Goal: Task Accomplishment & Management: Complete application form

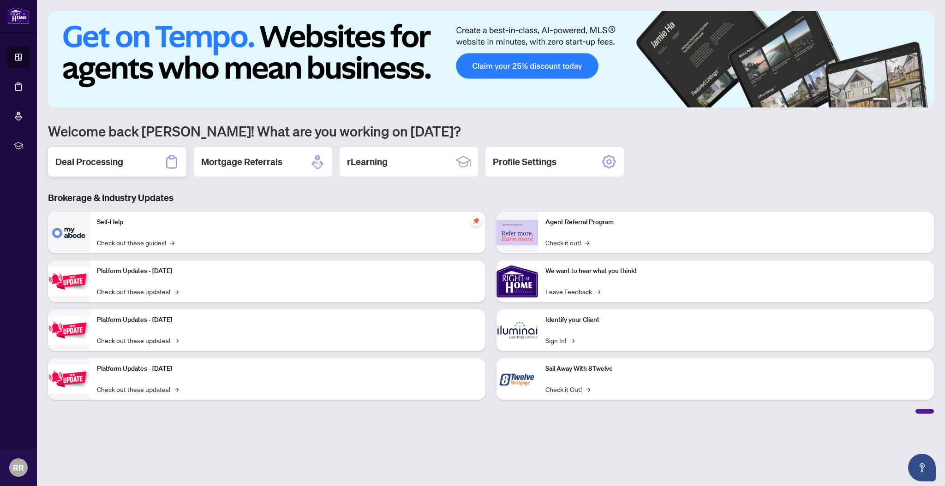
click at [133, 165] on div "Deal Processing" at bounding box center [117, 162] width 138 height 30
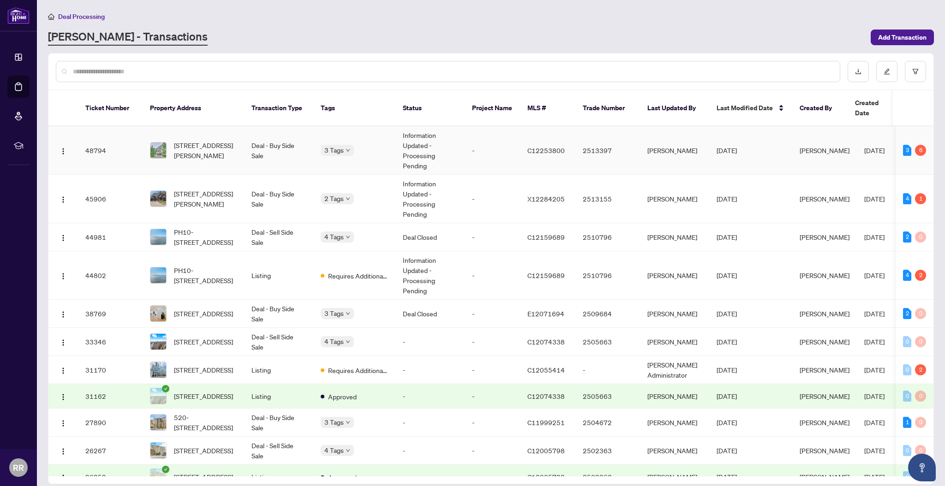
click at [303, 141] on td "Deal - Buy Side Sale" at bounding box center [278, 150] width 69 height 48
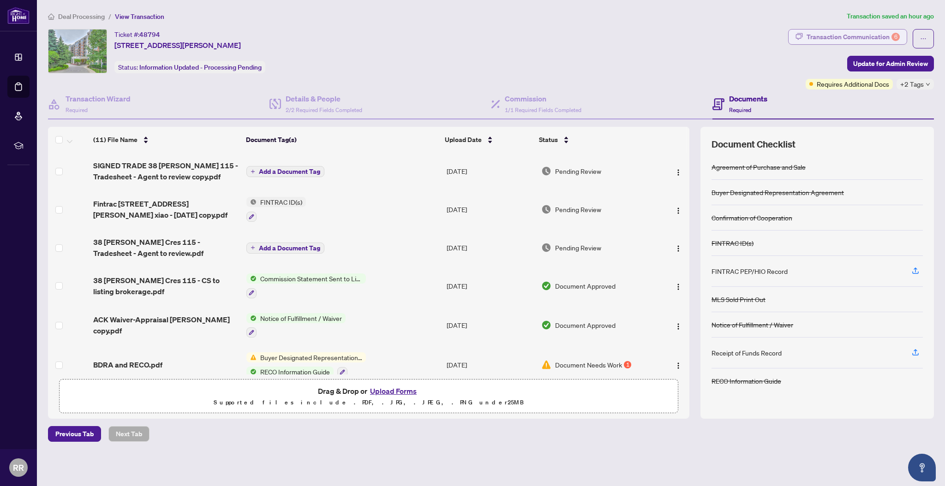
click at [887, 39] on div "Transaction Communication 6" at bounding box center [853, 37] width 93 height 15
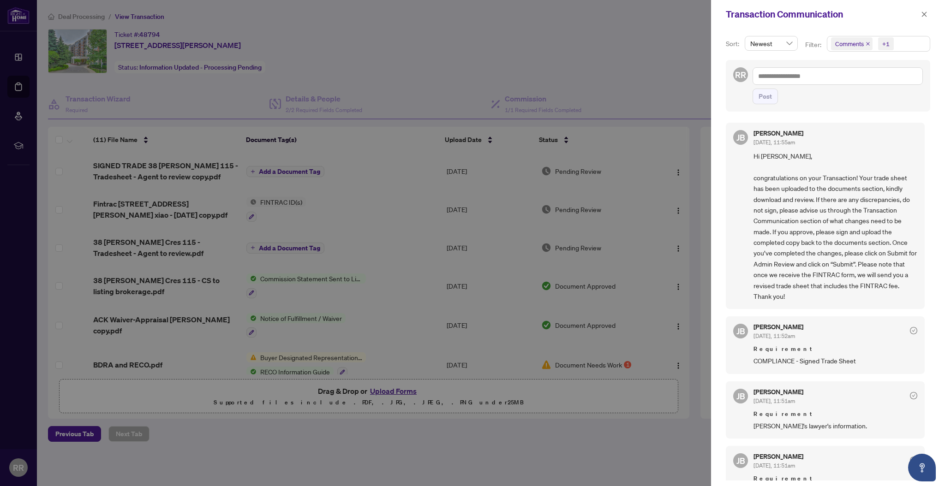
click at [667, 81] on div at bounding box center [472, 243] width 945 height 486
click at [406, 389] on div at bounding box center [472, 243] width 945 height 486
click at [927, 12] on icon "close" at bounding box center [924, 14] width 6 height 6
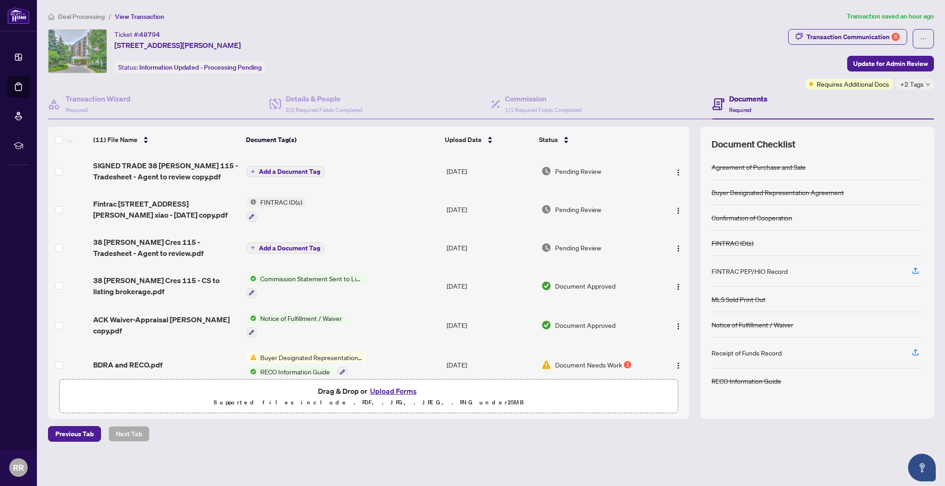
click at [403, 389] on button "Upload Forms" at bounding box center [393, 391] width 52 height 12
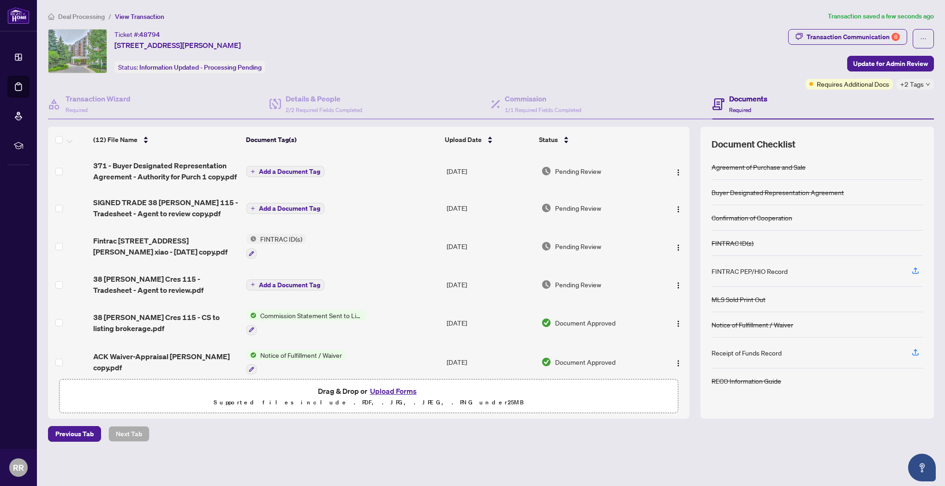
click at [295, 168] on span "Add a Document Tag" at bounding box center [289, 171] width 61 height 6
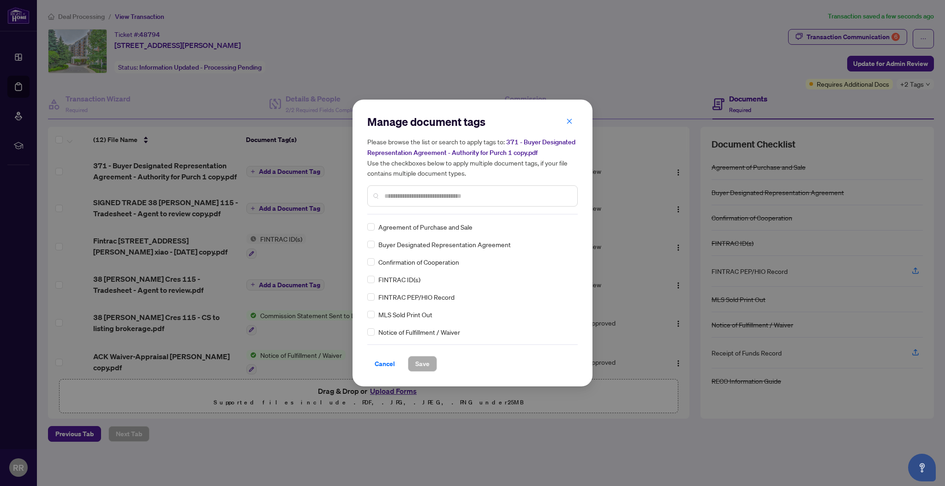
click at [433, 192] on input "text" at bounding box center [477, 196] width 186 height 10
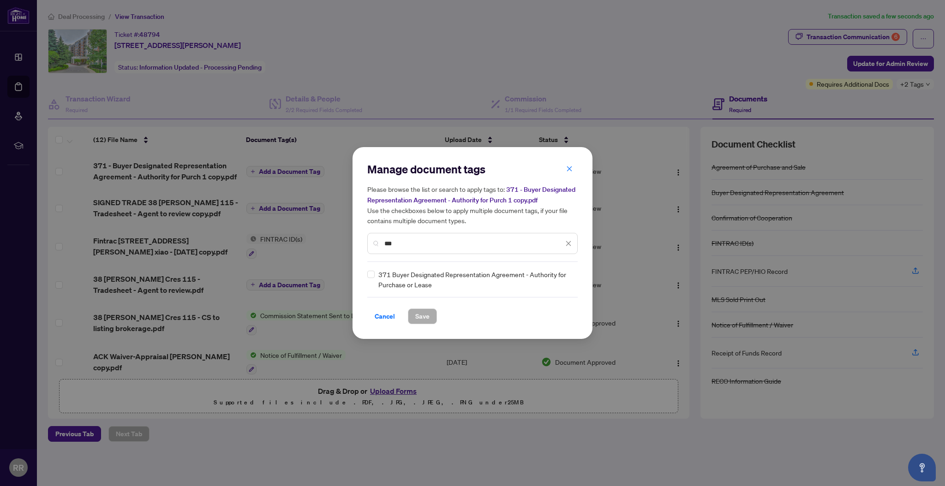
type input "***"
click at [411, 274] on span "371 Buyer Designated Representation Agreement - Authority for Purchase or Lease" at bounding box center [475, 280] width 194 height 20
click at [376, 274] on div "371 Buyer Designated Representation Agreement - Authority for Purchase or Lease" at bounding box center [469, 280] width 205 height 20
click at [417, 311] on span "Save" at bounding box center [422, 316] width 14 height 15
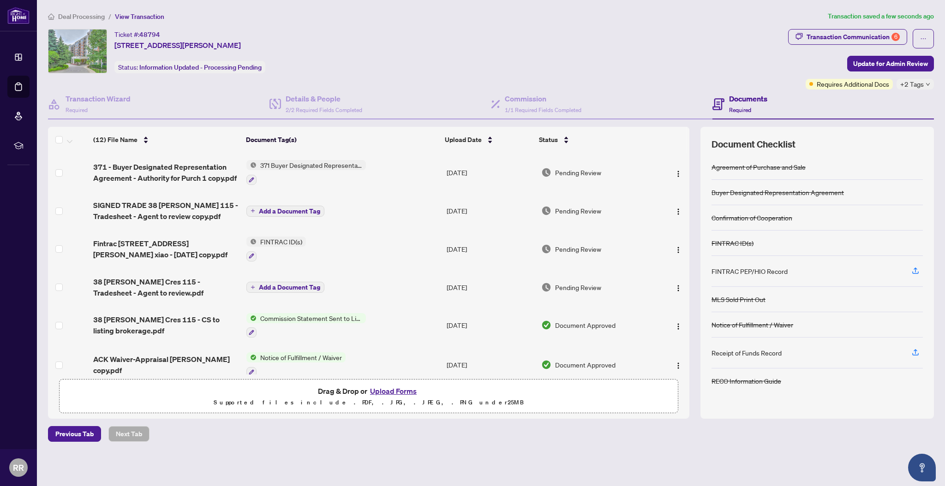
click at [303, 210] on span "Add a Document Tag" at bounding box center [289, 211] width 61 height 6
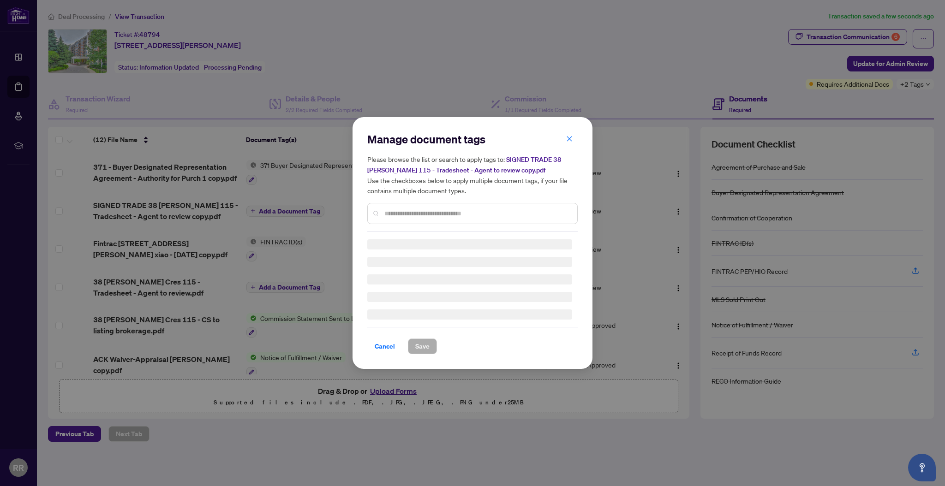
click at [412, 210] on div "Manage document tags Please browse the list or search to apply tags to: SIGNED …" at bounding box center [472, 182] width 210 height 100
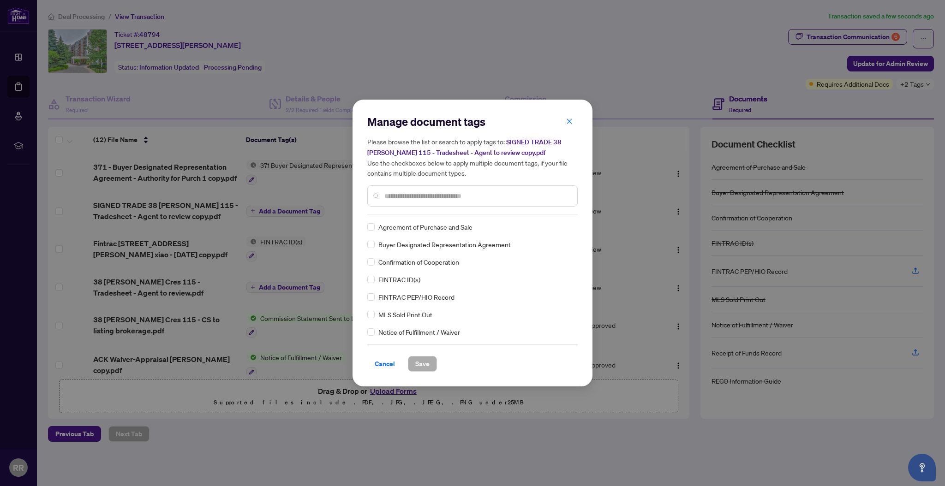
click at [413, 198] on input "text" at bounding box center [477, 196] width 186 height 10
type input "*****"
click at [419, 360] on span "Save" at bounding box center [422, 364] width 14 height 15
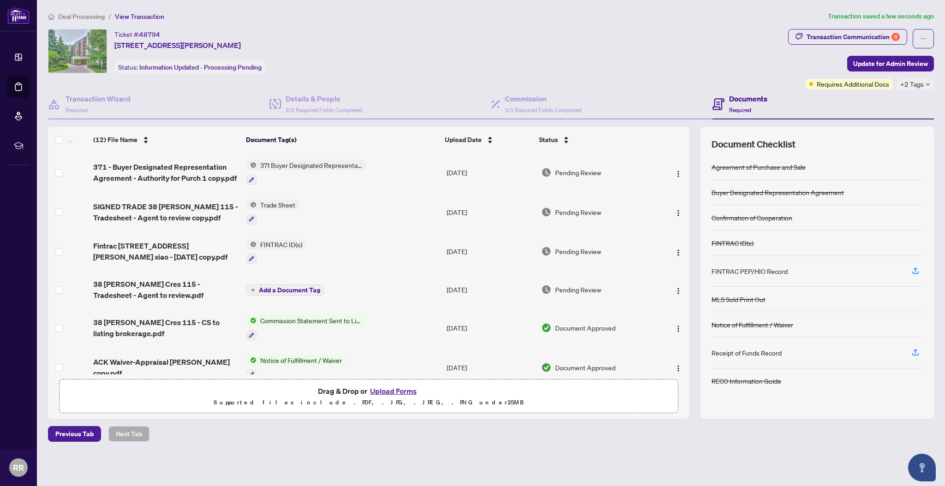
click at [399, 387] on button "Upload Forms" at bounding box center [393, 391] width 52 height 12
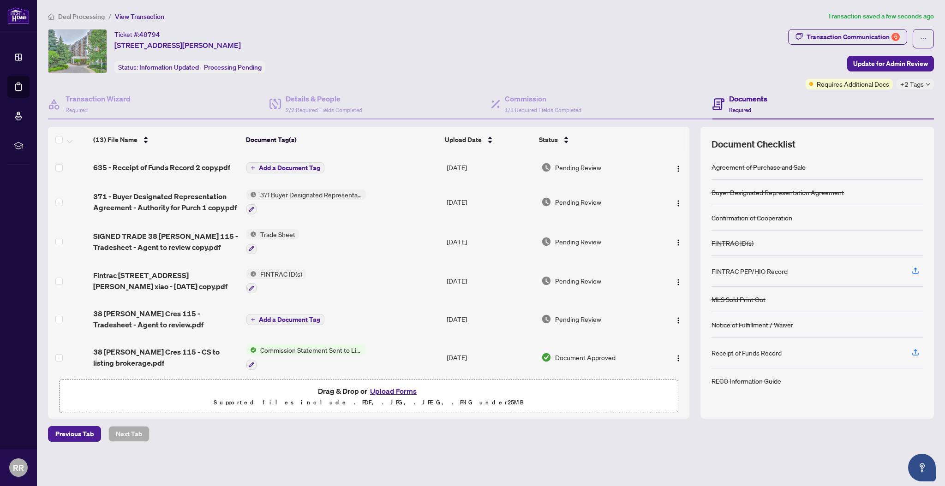
click at [300, 165] on span "Add a Document Tag" at bounding box center [289, 168] width 61 height 6
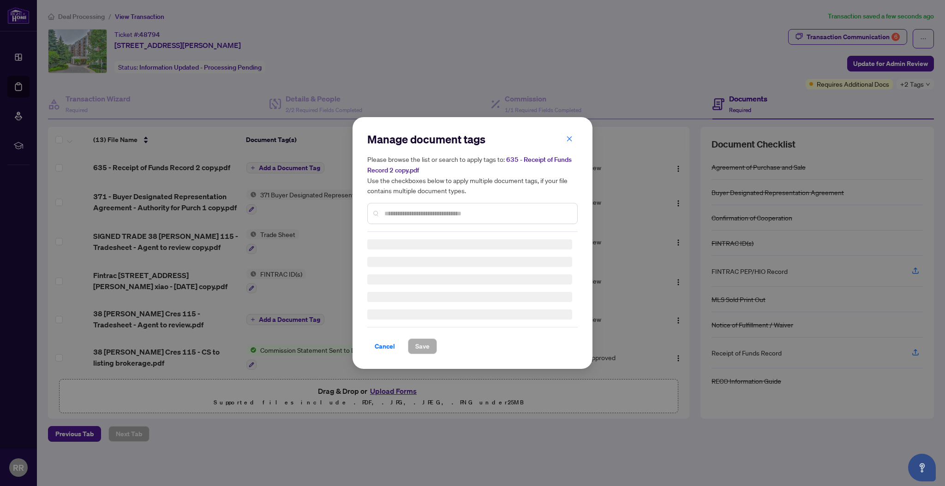
click at [421, 210] on input "text" at bounding box center [477, 214] width 186 height 10
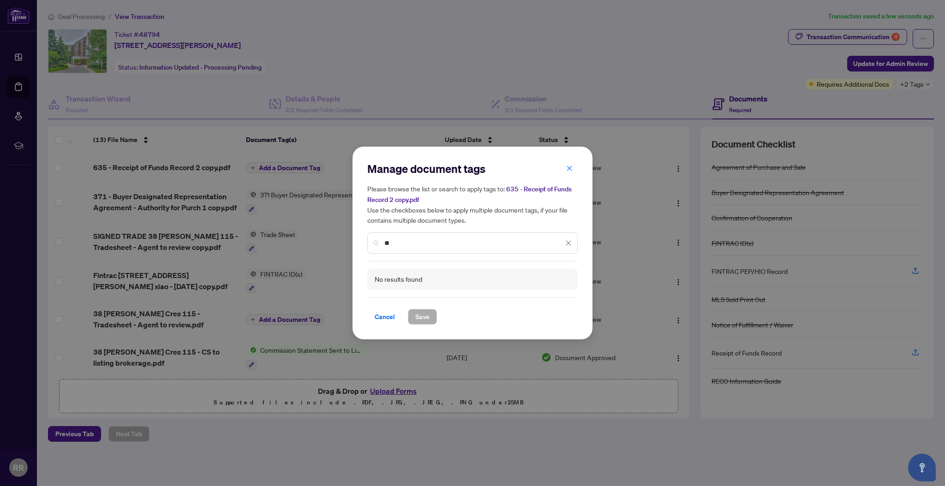
type input "*"
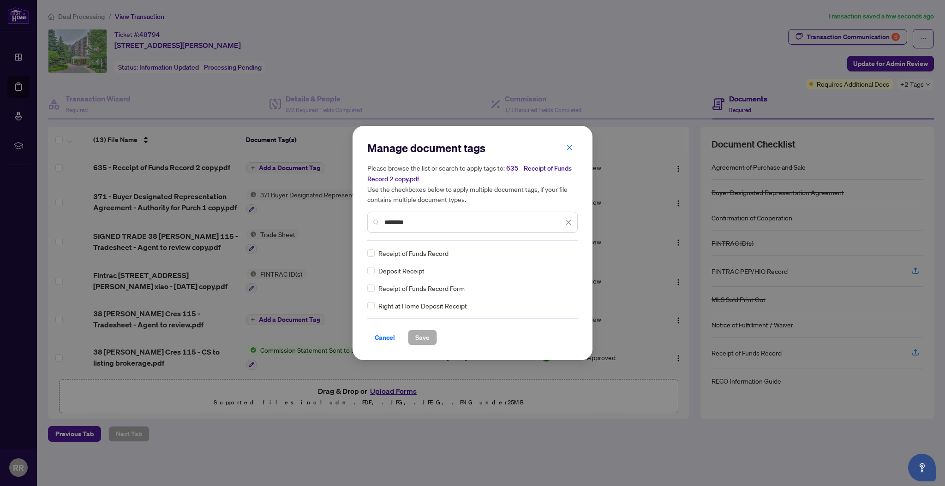
type input "*******"
click at [424, 338] on span "Save" at bounding box center [422, 337] width 14 height 15
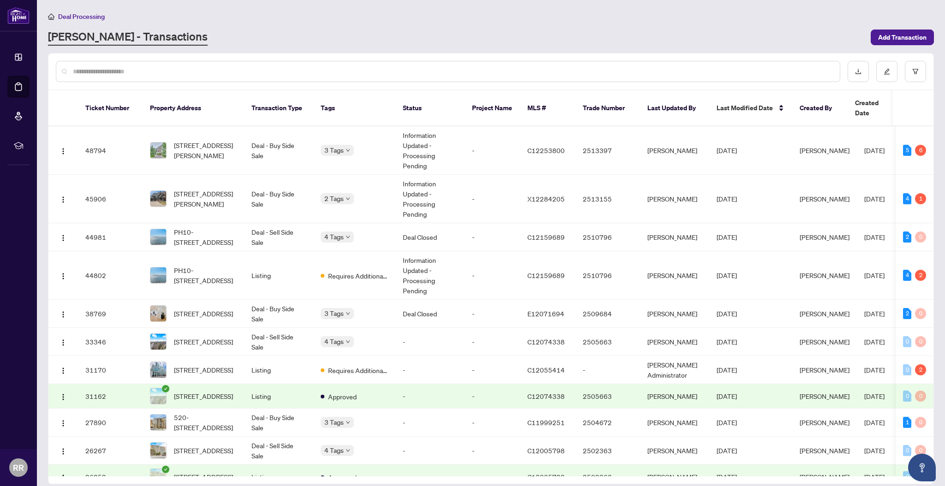
click at [343, 145] on div "3 Tags" at bounding box center [337, 150] width 33 height 11
click at [400, 143] on span "Requires Additional Docs" at bounding box center [371, 144] width 69 height 10
click at [903, 145] on div "5" at bounding box center [907, 150] width 8 height 11
click at [922, 145] on div "6" at bounding box center [920, 150] width 11 height 11
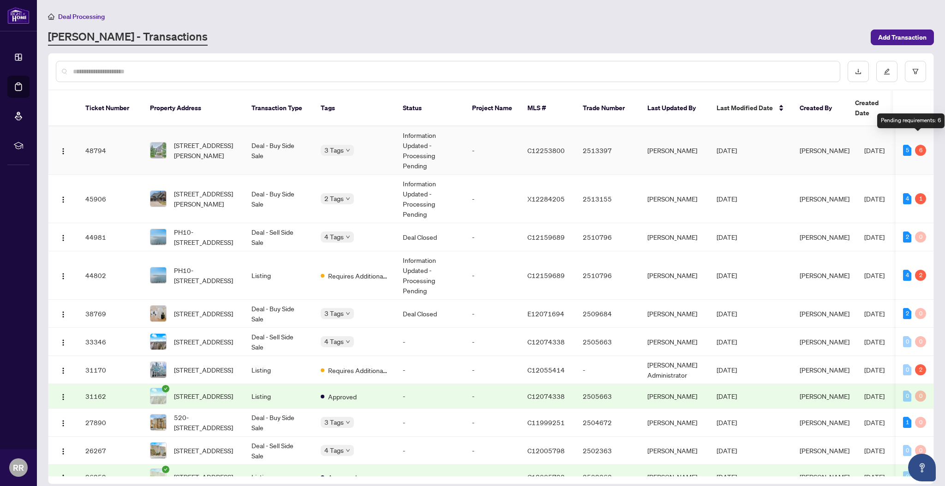
click at [919, 145] on div "6" at bounding box center [920, 150] width 11 height 11
click at [411, 133] on td "Information Updated - Processing Pending" at bounding box center [429, 150] width 69 height 48
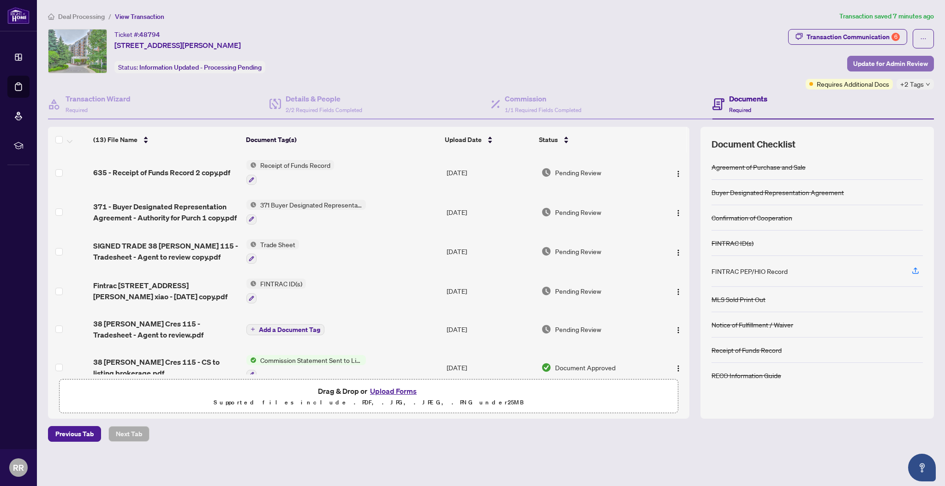
click at [905, 66] on span "Update for Admin Review" at bounding box center [890, 63] width 75 height 15
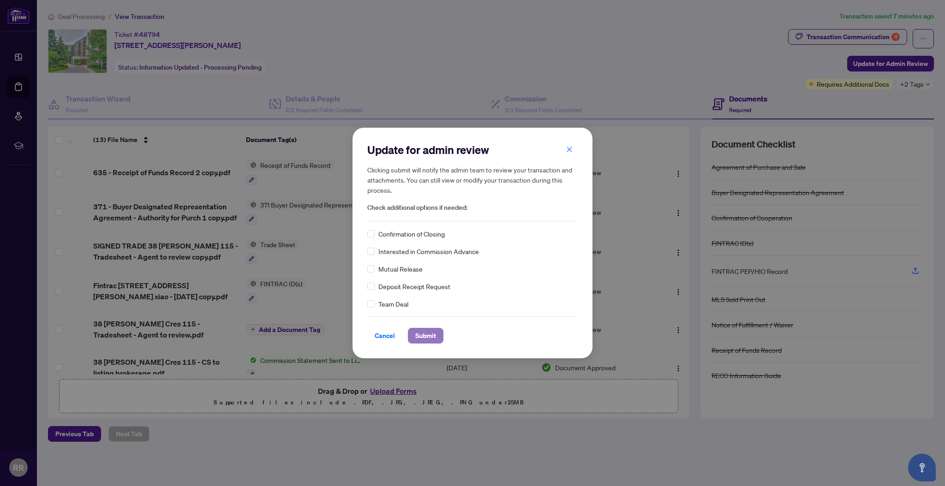
click at [427, 335] on span "Submit" at bounding box center [425, 336] width 21 height 15
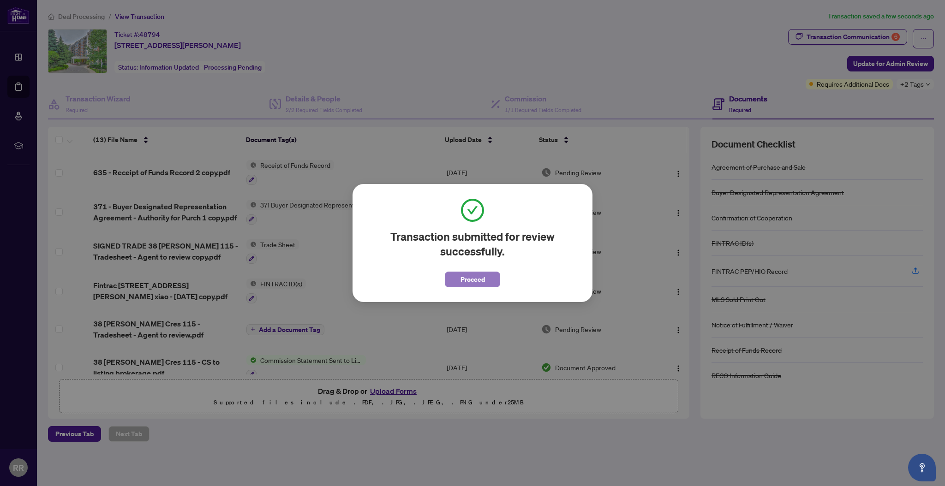
click at [472, 276] on span "Proceed" at bounding box center [473, 279] width 24 height 15
